Goal: Task Accomplishment & Management: Manage account settings

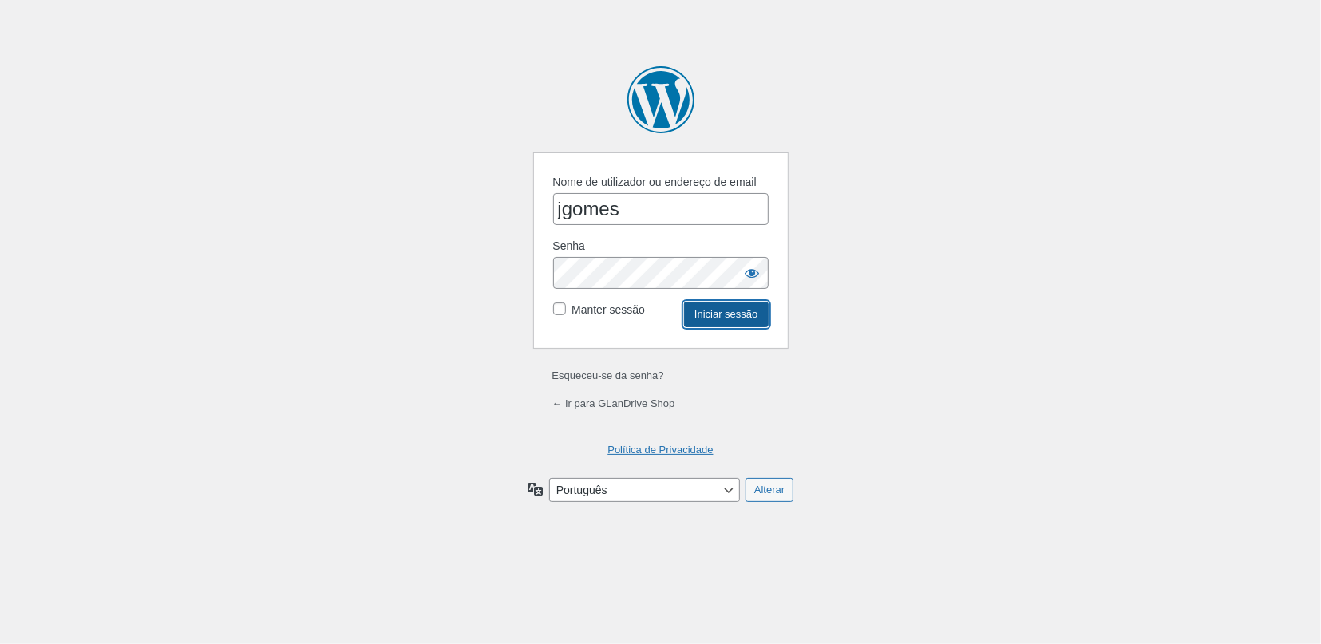
click at [731, 319] on input "Iniciar sessão" at bounding box center [726, 315] width 84 height 26
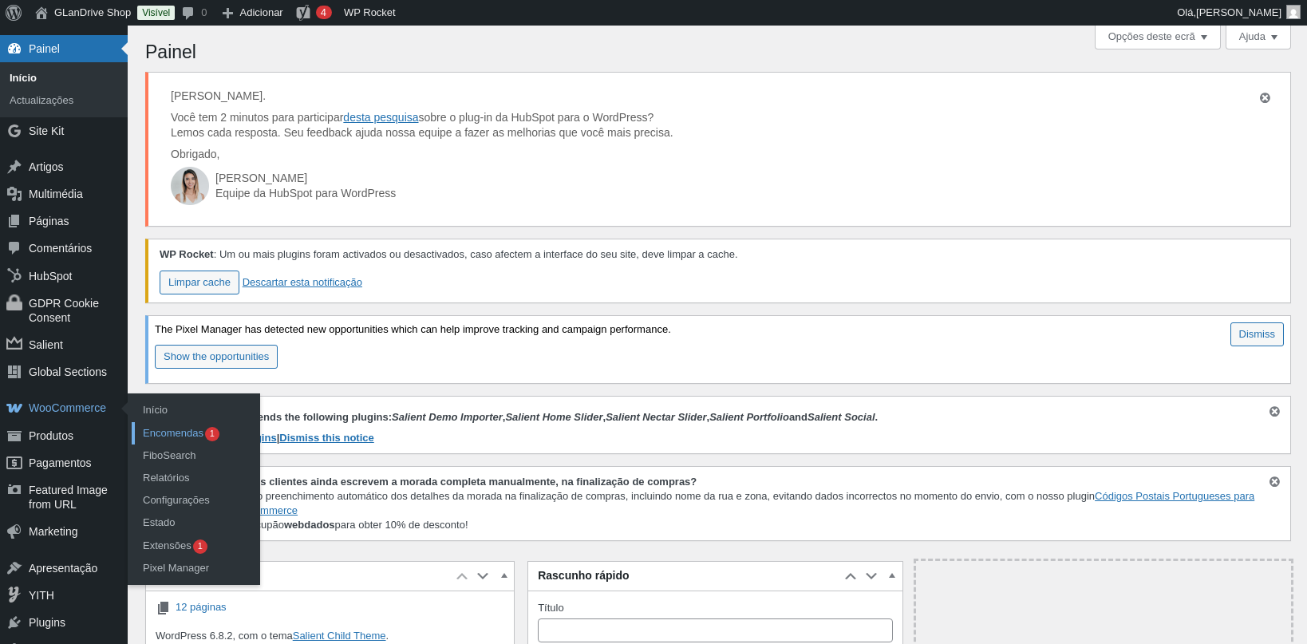
click at [159, 427] on link "Encomendas 1" at bounding box center [196, 433] width 128 height 22
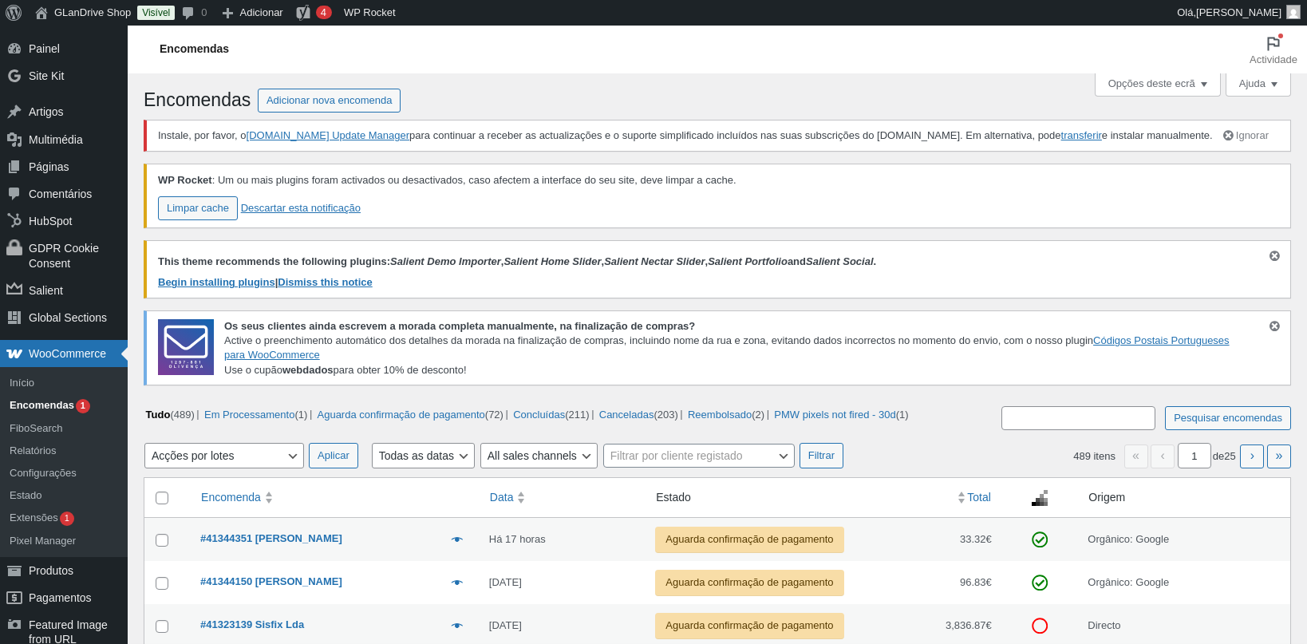
click at [382, 559] on td "Visualizar #41344351 luis sá Há 17 horas Aguarda confirmação de pagamento" at bounding box center [334, 539] width 289 height 43
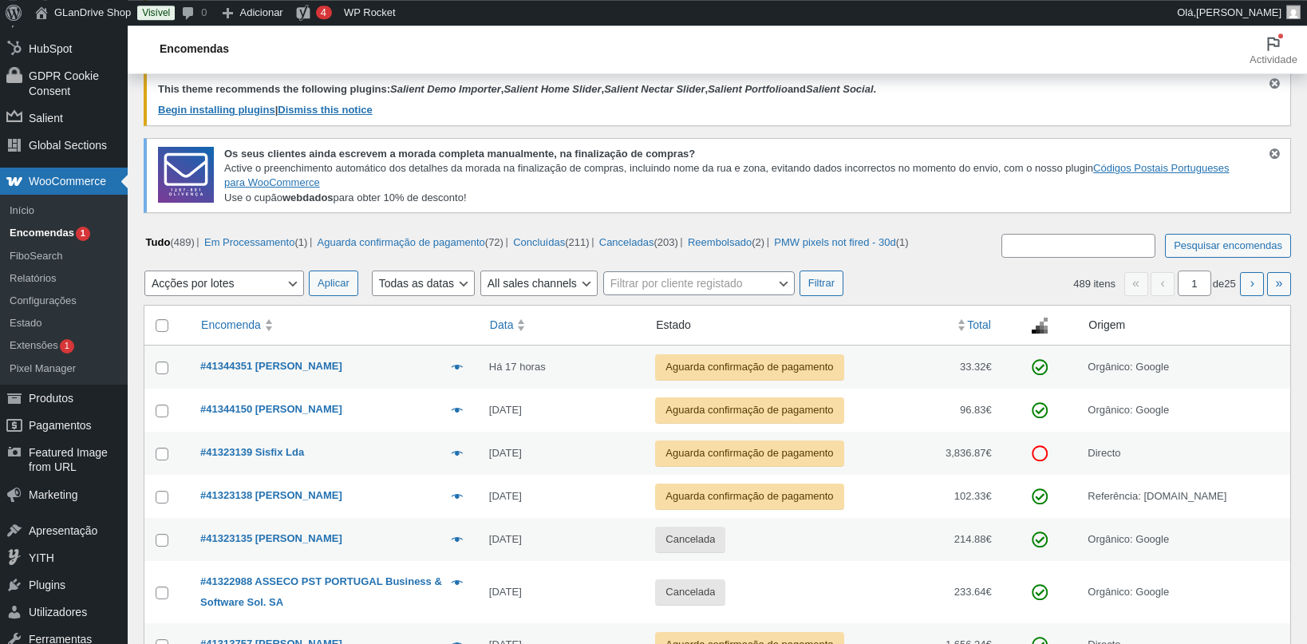
scroll to position [256, 0]
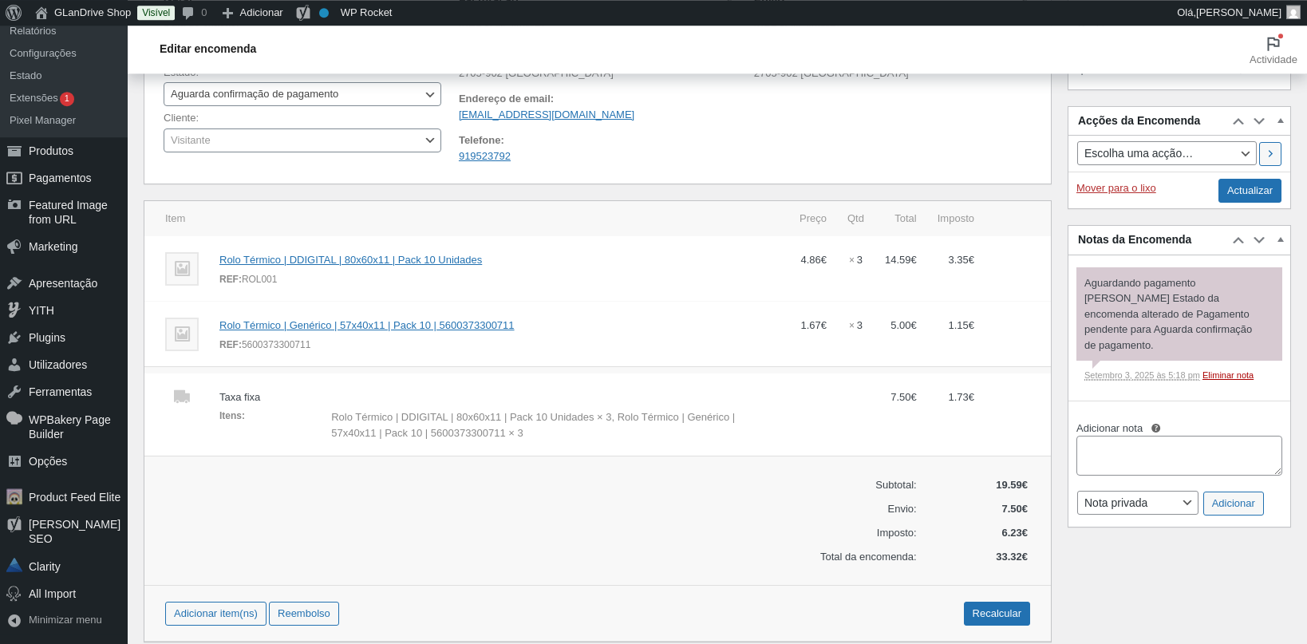
scroll to position [488, 0]
click at [285, 354] on div "REF: 5600373300711" at bounding box center [498, 346] width 559 height 16
copy div "5600373300711"
drag, startPoint x: 284, startPoint y: 295, endPoint x: 240, endPoint y: 294, distance: 43.9
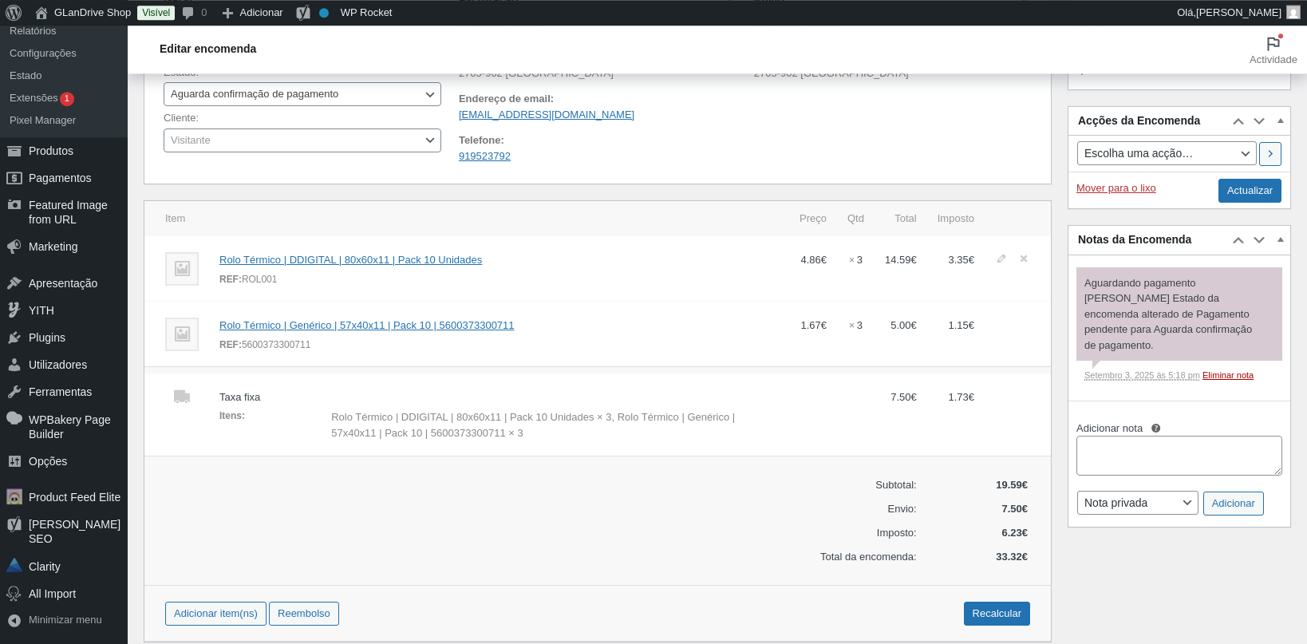
click at [240, 288] on div "REF: ROL001" at bounding box center [498, 280] width 559 height 16
copy div "ROL001"
drag, startPoint x: 507, startPoint y: 272, endPoint x: 213, endPoint y: 275, distance: 293.7
click at [213, 275] on td "Rolo Térmico | DDIGITAL | 80x60x11 | Pack 10 Unidades REF: ROL001 Adicionar meta" at bounding box center [499, 268] width 580 height 65
copy link "Rolo Térmico | DDIGITAL | 80x60x11 | Pack 10 Unidades"
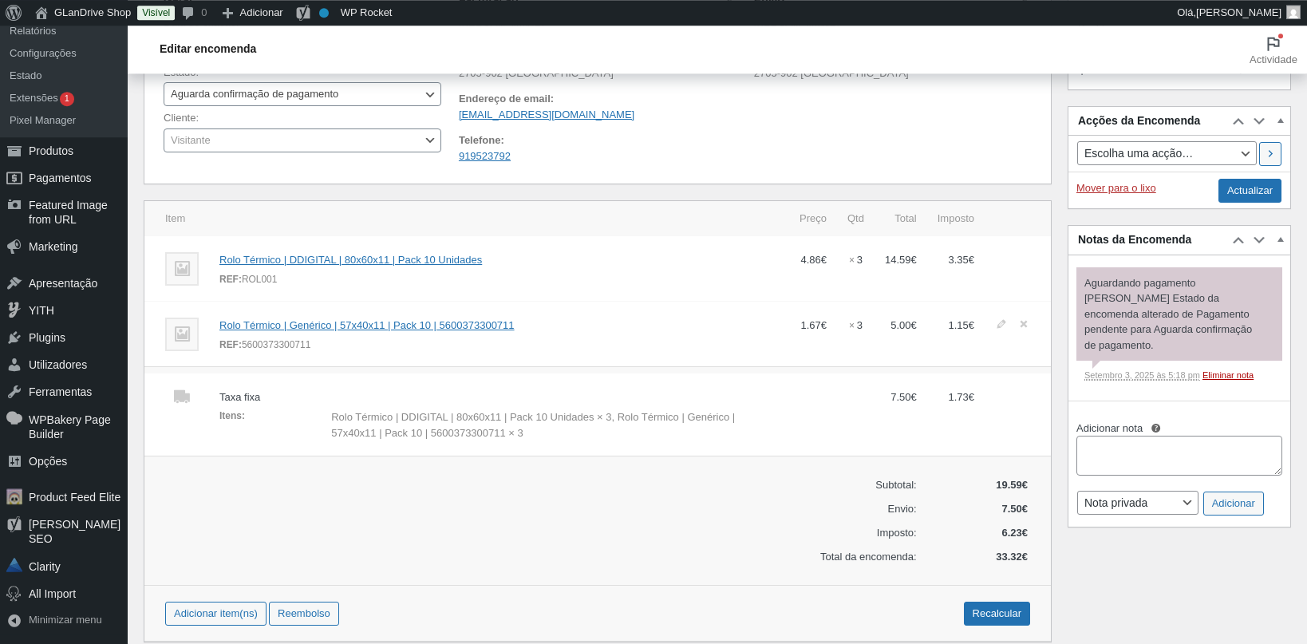
click at [505, 335] on td "Rolo Térmico | Genérico | 57x40x11 | Pack 10 | 5600373300711 REF: 5600373300711…" at bounding box center [499, 334] width 580 height 65
drag, startPoint x: 510, startPoint y: 334, endPoint x: 208, endPoint y: 334, distance: 301.7
click at [208, 334] on tr "Rolo Térmico | Genérico | 57x40x11 | Pack 10 | 5600373300711 REF: 5600373300711…" at bounding box center [597, 334] width 907 height 65
copy tr "Rolo Térmico | Genérico | 57x40x11 | Pack 10 | 5600373300711"
click at [494, 271] on td "Rolo Térmico | DDIGITAL | 80x60x11 | Pack 10 Unidades REF: ROL001 Adicionar meta" at bounding box center [499, 268] width 580 height 65
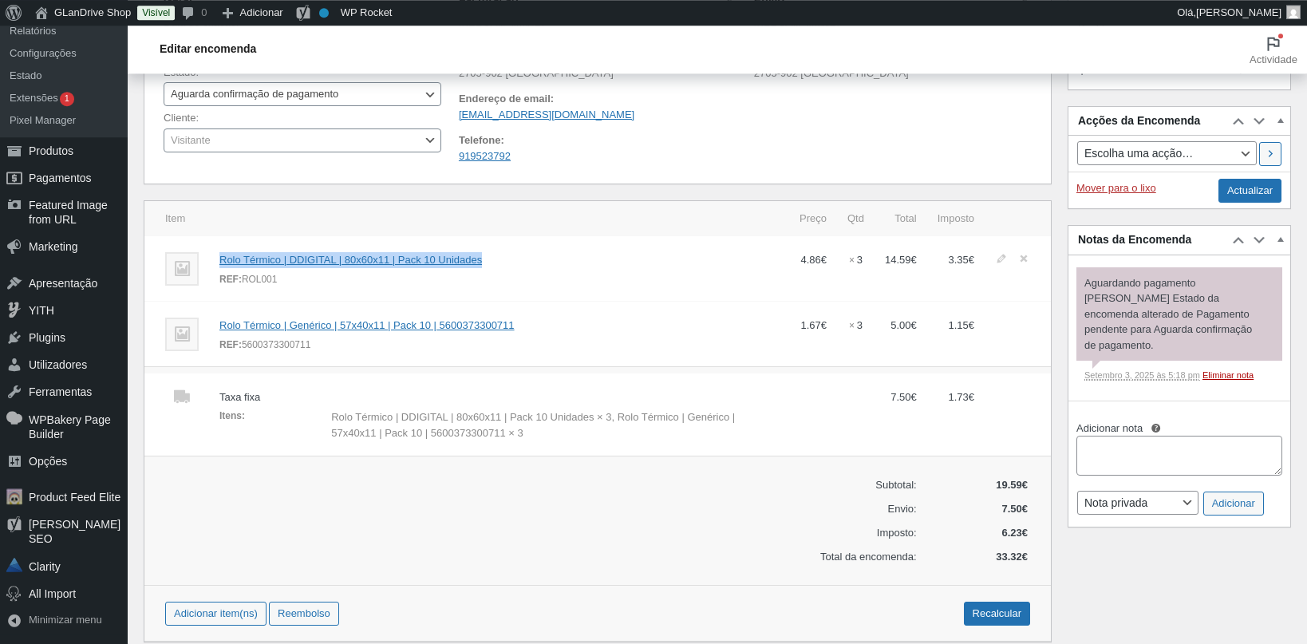
drag, startPoint x: 494, startPoint y: 271, endPoint x: 187, endPoint y: 279, distance: 307.4
click at [187, 279] on tr "Rolo Térmico | DDIGITAL | 80x60x11 | Pack 10 Unidades REF: ROL001 Adicionar met…" at bounding box center [597, 268] width 907 height 65
copy tr "Rolo Térmico | DDIGITAL | 80x60x11 | Pack 10 Unidades"
drag, startPoint x: 324, startPoint y: 358, endPoint x: 220, endPoint y: 338, distance: 105.5
click at [220, 338] on td "Rolo Térmico | Genérico | 57x40x11 | Pack 10 | 5600373300711 REF: 5600373300711…" at bounding box center [499, 334] width 580 height 65
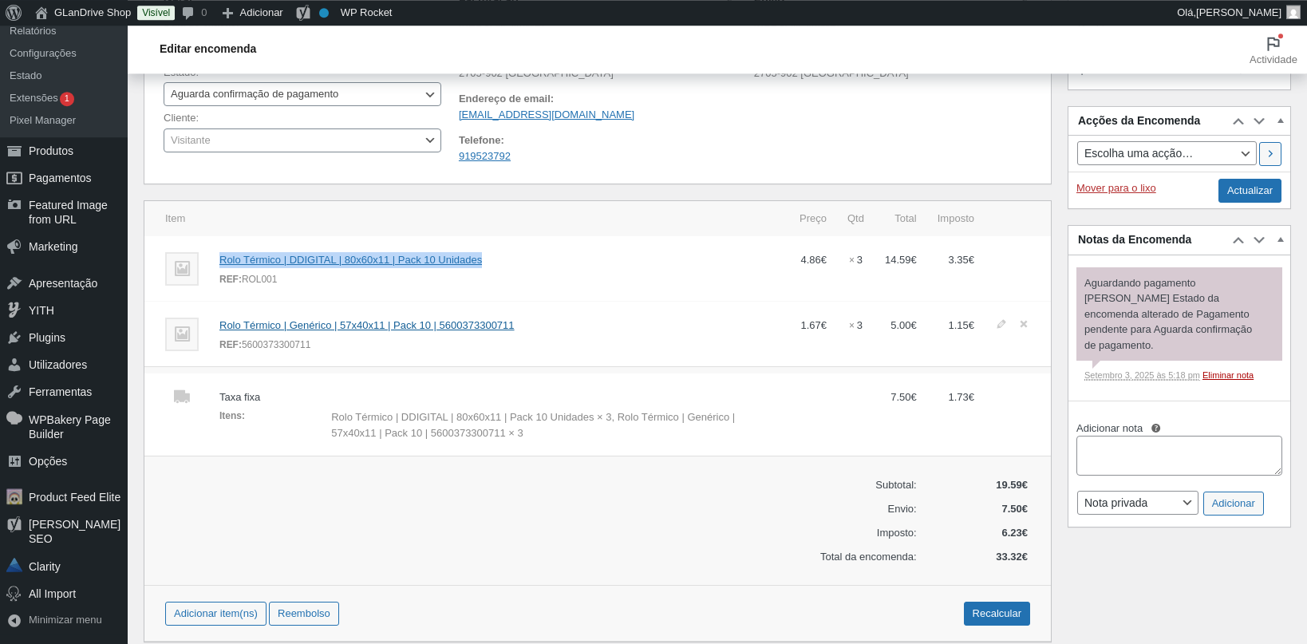
copy td "Rolo Térmico | Genérico | 57x40x11 | Pack 10 | 5600373300711 REF: 5600373300711"
drag, startPoint x: 283, startPoint y: 295, endPoint x: 208, endPoint y: 273, distance: 78.3
click at [208, 273] on tr "Rolo Térmico | DDIGITAL | 80x60x11 | Pack 10 Unidades REF: ROL001 Adicionar met…" at bounding box center [597, 268] width 907 height 65
copy tr "Rolo Térmico | DDIGITAL | 80x60x11 | Pack 10 Unidades REF: ROL001"
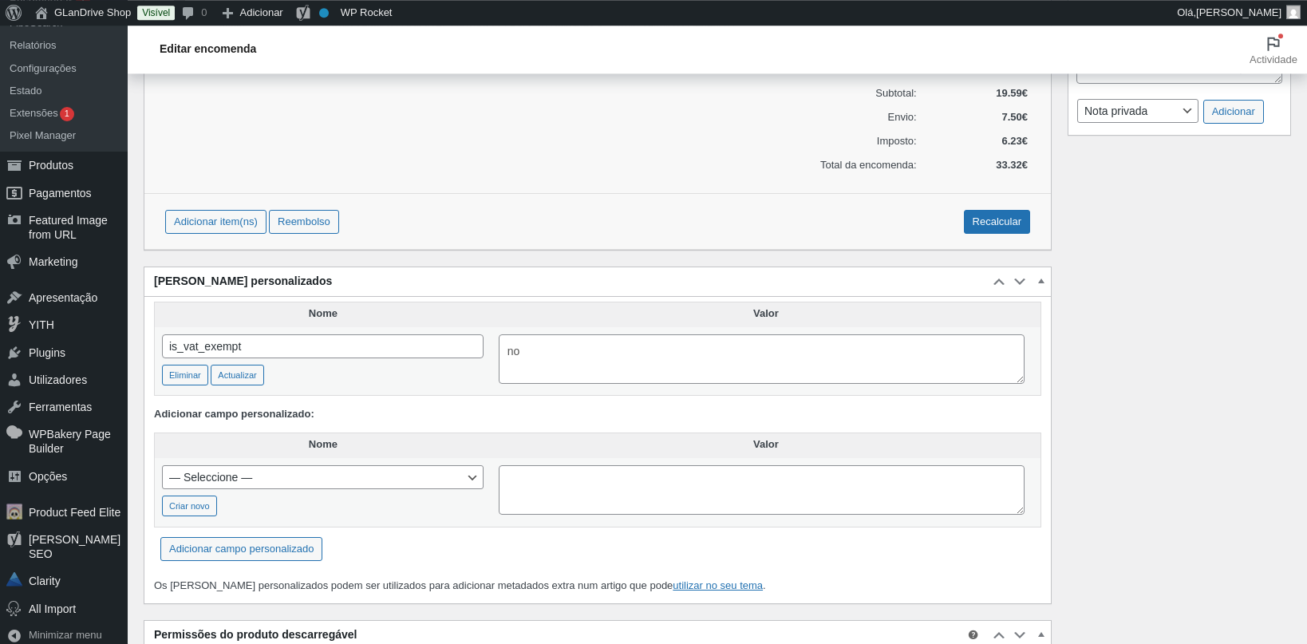
scroll to position [337, 0]
